Goal: Navigation & Orientation: Find specific page/section

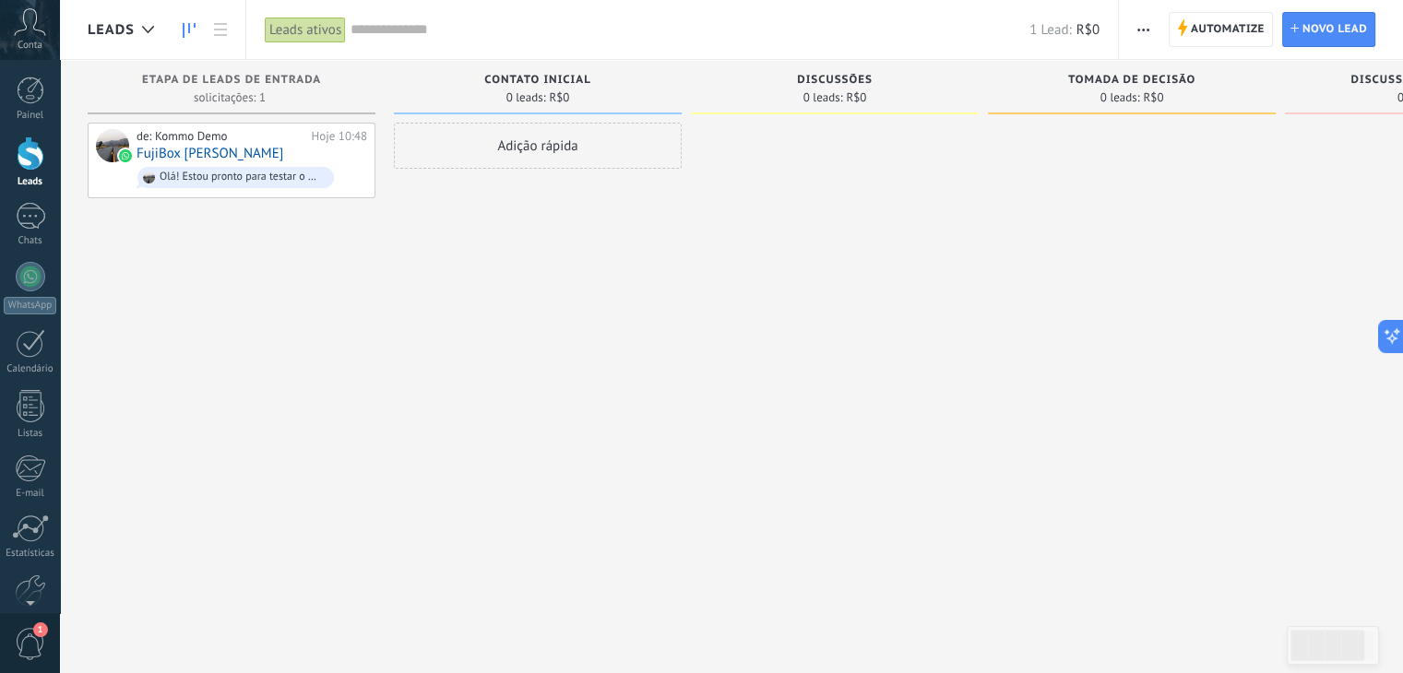
click at [837, 365] on div at bounding box center [835, 339] width 288 height 433
click at [27, 231] on link "1 Chats" at bounding box center [30, 225] width 60 height 44
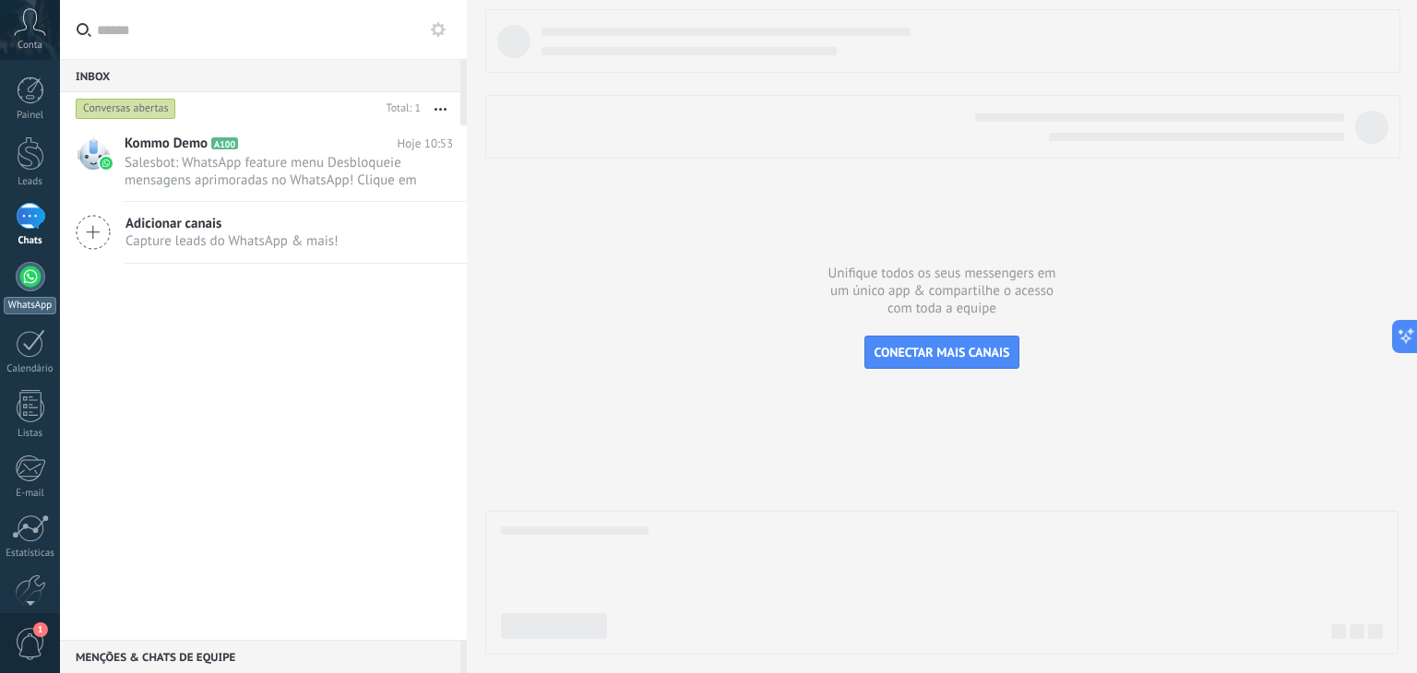
click at [41, 274] on div at bounding box center [31, 277] width 30 height 30
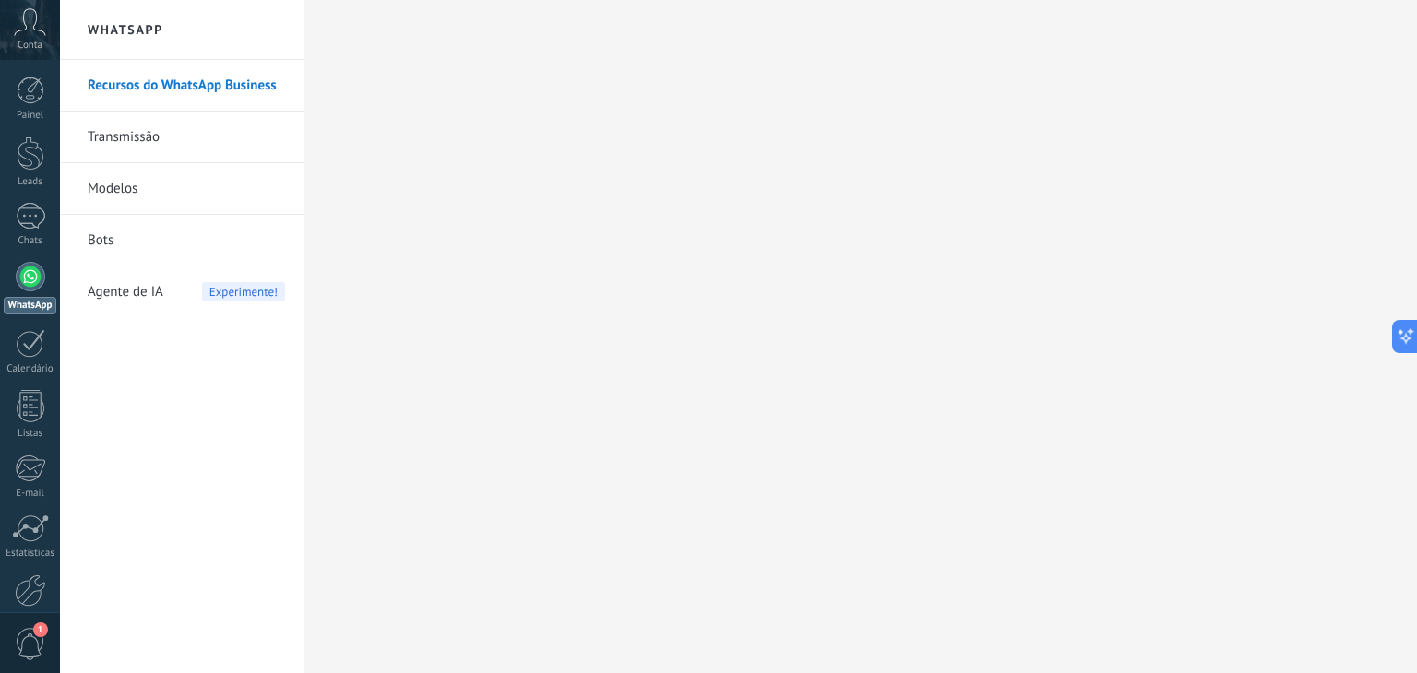
click at [41, 274] on div at bounding box center [31, 277] width 30 height 30
